Goal: Transaction & Acquisition: Download file/media

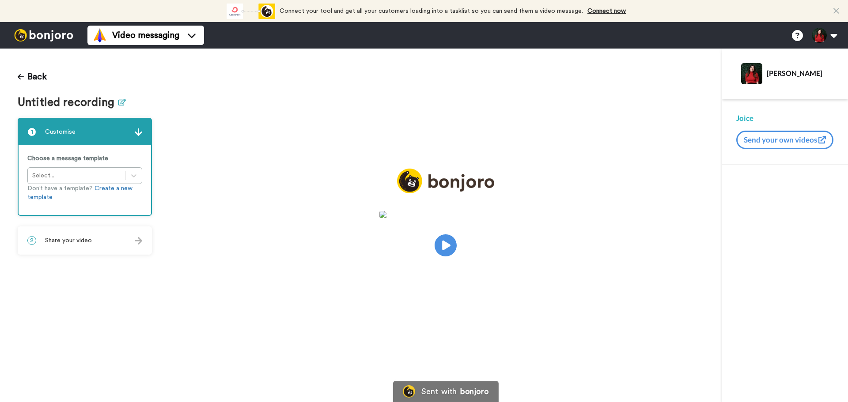
click at [120, 100] on icon at bounding box center [122, 102] width 8 height 7
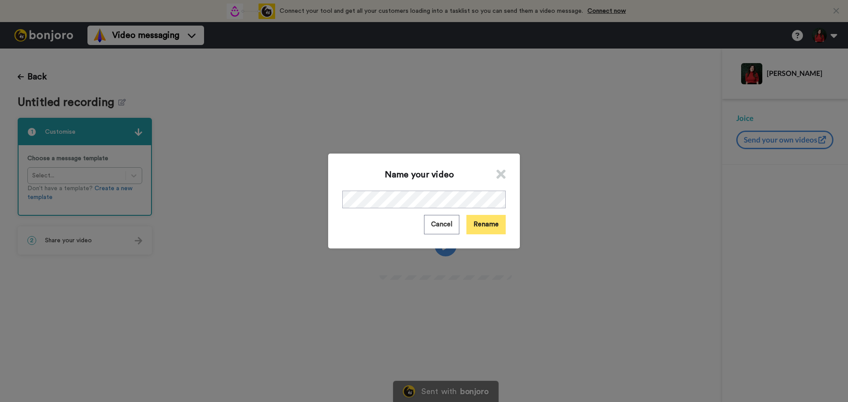
click at [484, 220] on button "Rename" at bounding box center [485, 224] width 39 height 19
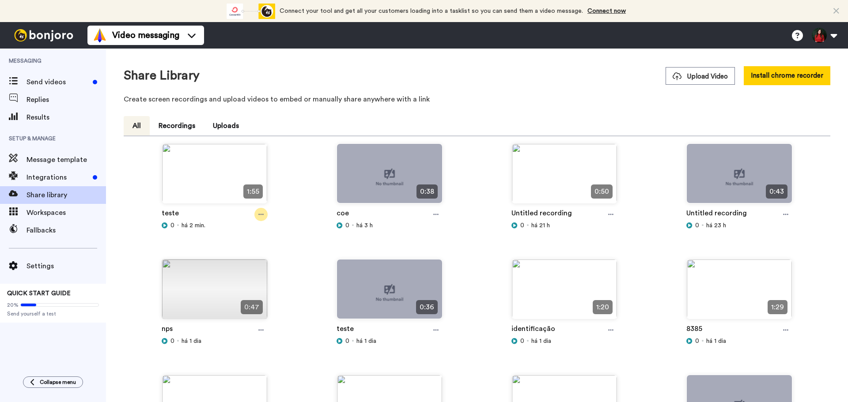
click at [257, 218] on div at bounding box center [260, 214] width 13 height 13
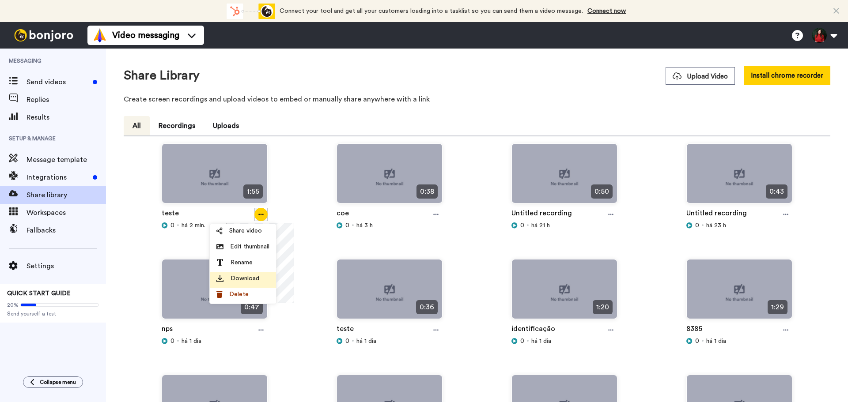
click at [258, 280] on span "Download" at bounding box center [245, 278] width 29 height 9
